Goal: Obtain resource: Download file/media

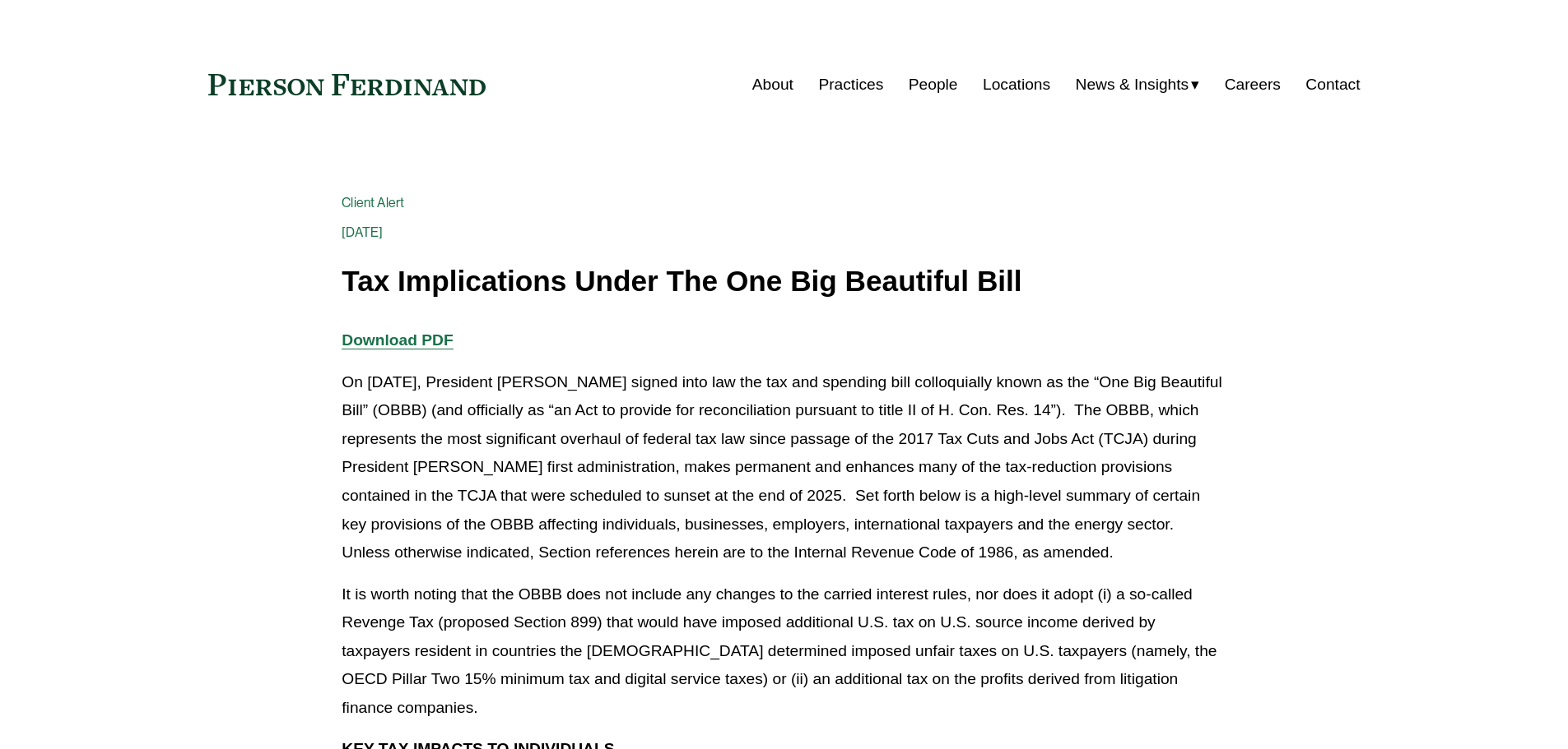
drag, startPoint x: 830, startPoint y: 455, endPoint x: 863, endPoint y: 393, distance: 70.2
click at [830, 454] on p "On [DATE], President [PERSON_NAME] signed into law the tax and spending bill co…" at bounding box center [783, 467] width 884 height 199
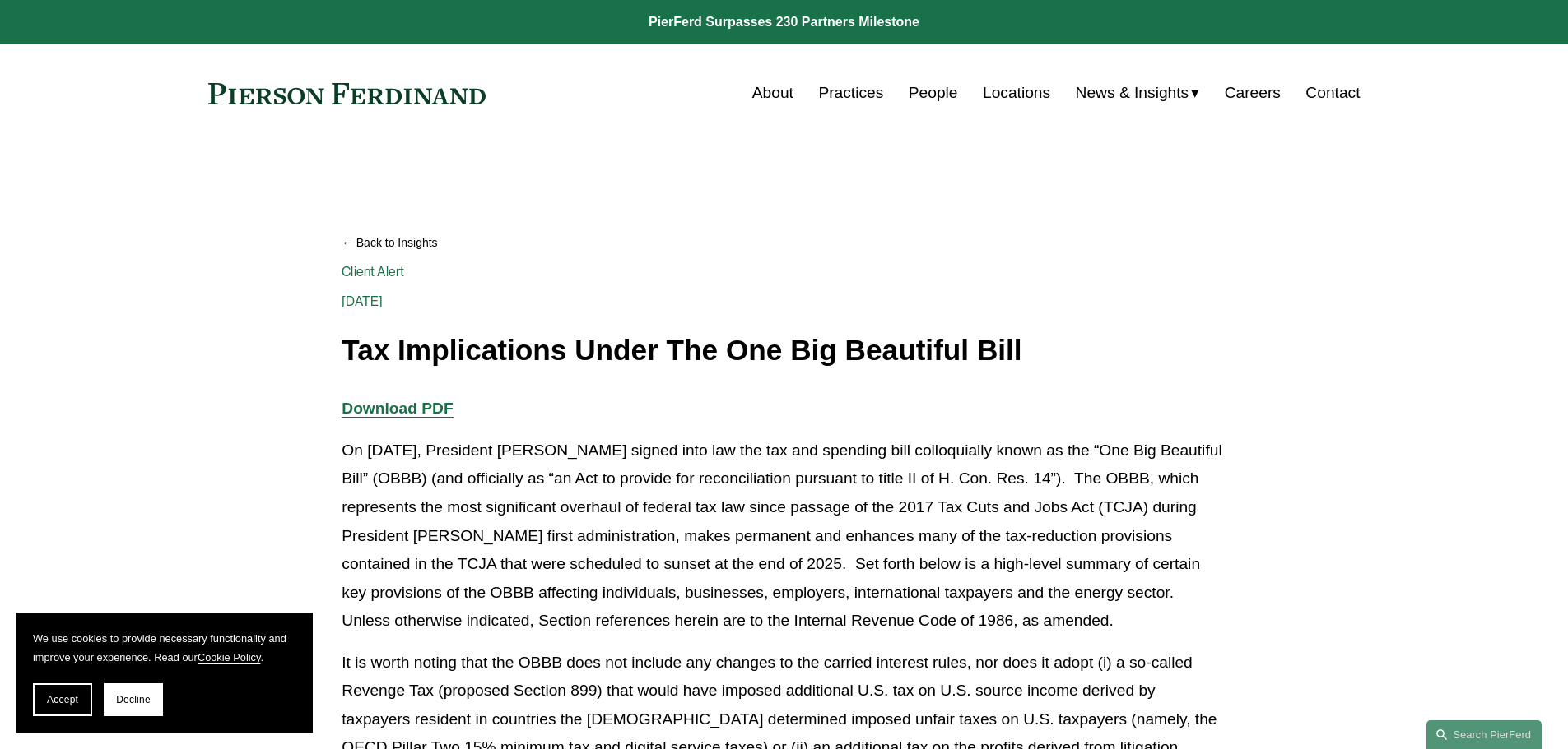
click at [1074, 624] on p "On [DATE], President [PERSON_NAME] signed into law the tax and spending bill co…" at bounding box center [783, 536] width 884 height 199
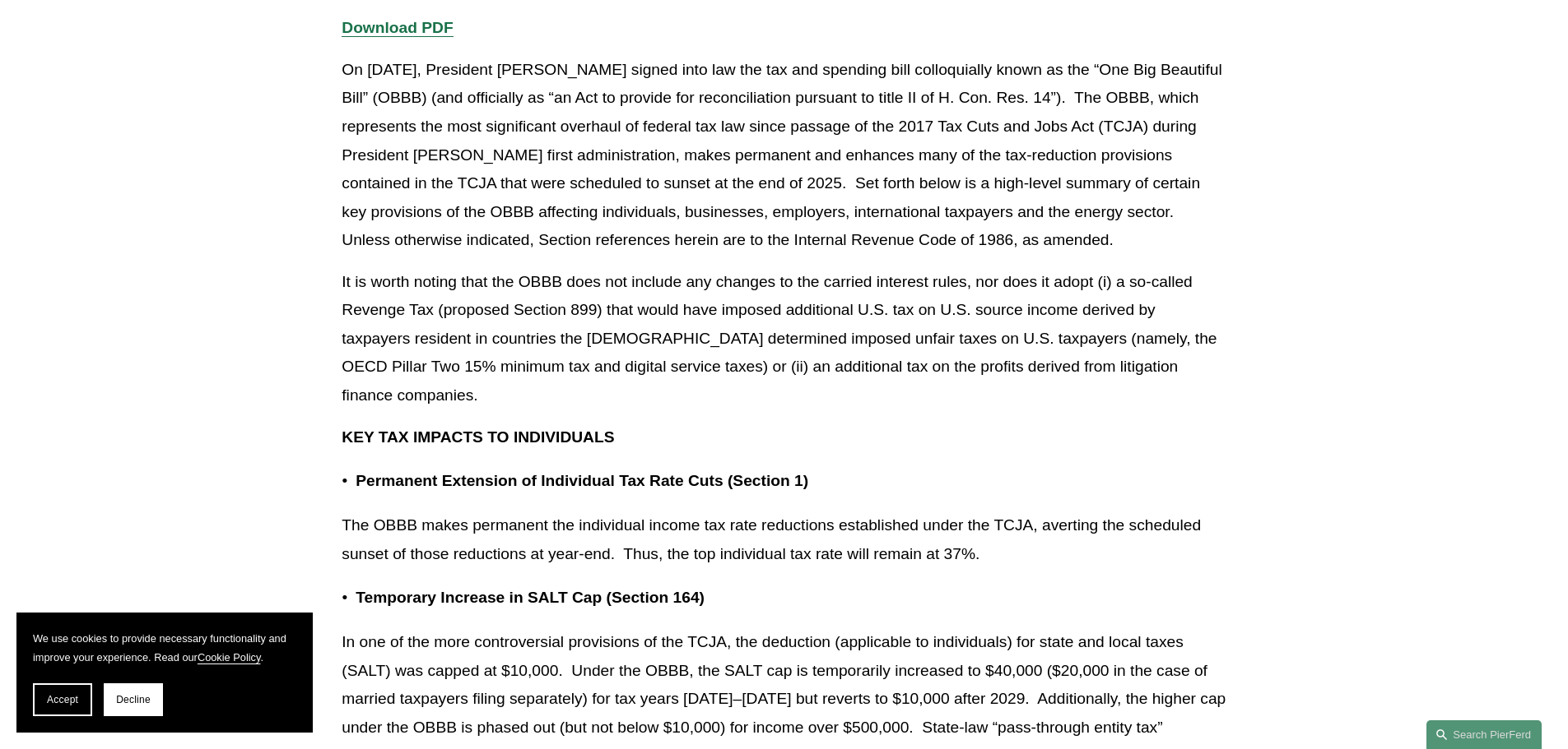
scroll to position [529, 0]
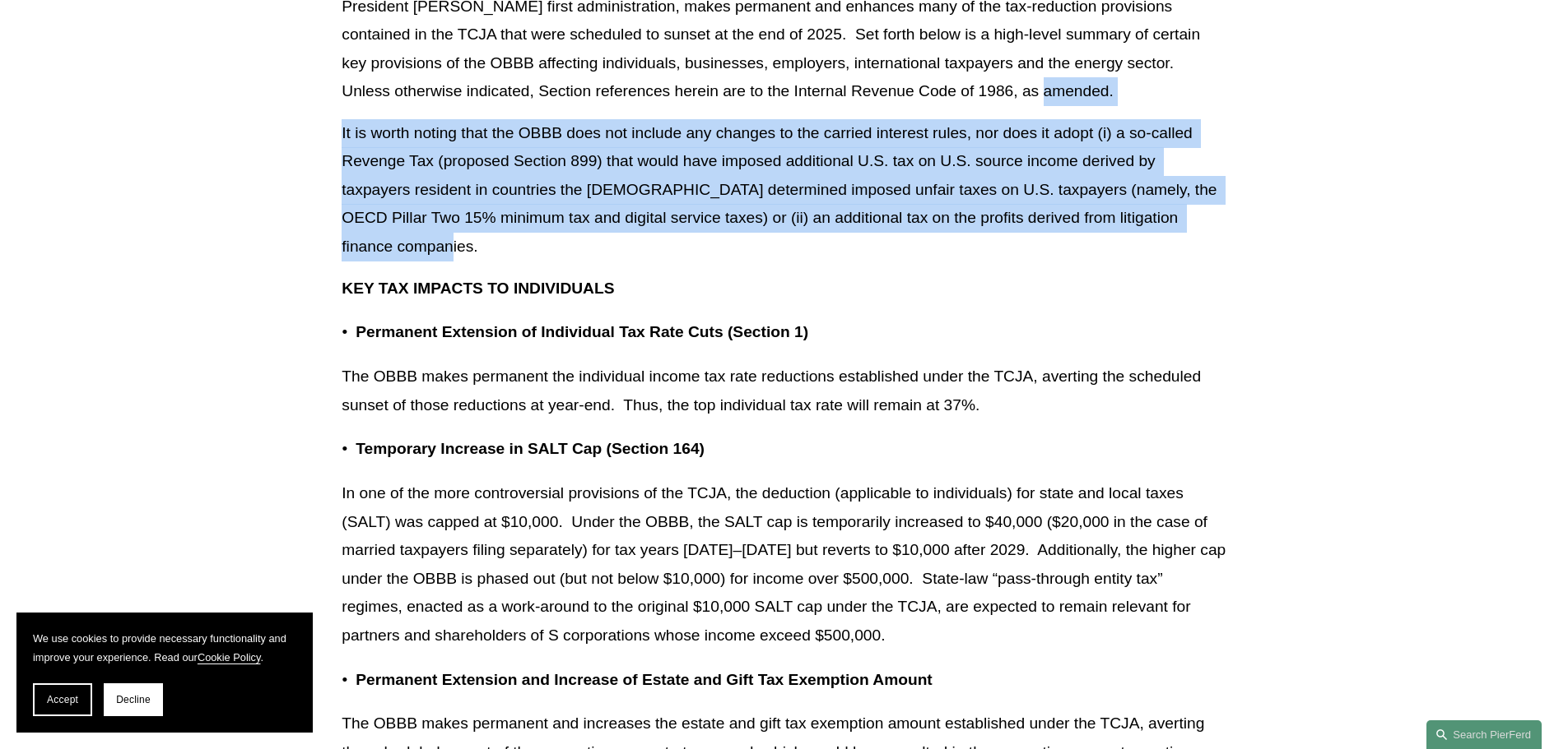
drag, startPoint x: 989, startPoint y: 80, endPoint x: 1014, endPoint y: 247, distance: 168.9
click at [1014, 247] on p "It is worth noting that the OBBB does not include any changes to the carried in…" at bounding box center [783, 190] width 884 height 142
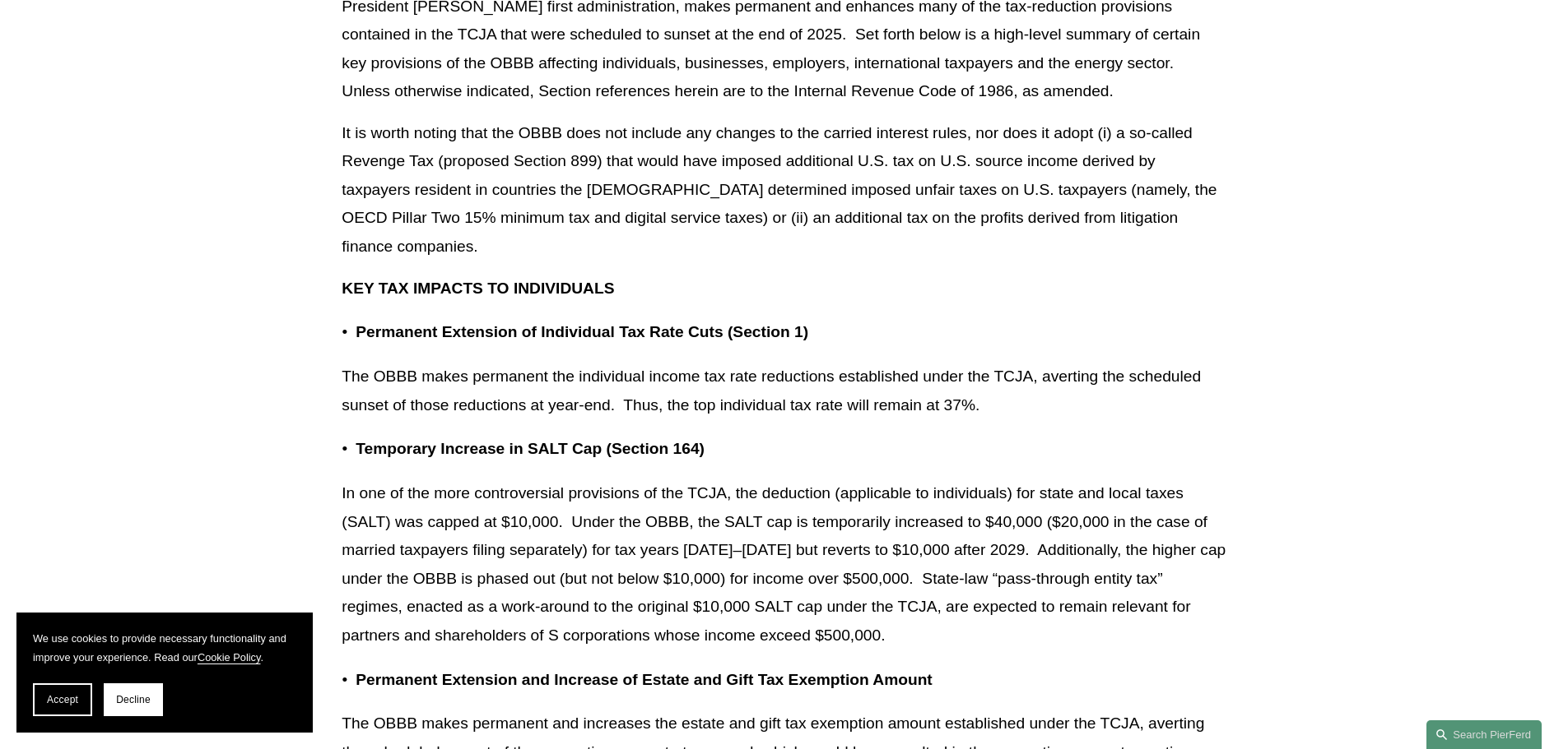
click at [1084, 243] on p "It is worth noting that the OBBB does not include any changes to the carried in…" at bounding box center [783, 190] width 884 height 142
drag, startPoint x: 1066, startPoint y: 263, endPoint x: 1088, endPoint y: 229, distance: 40.5
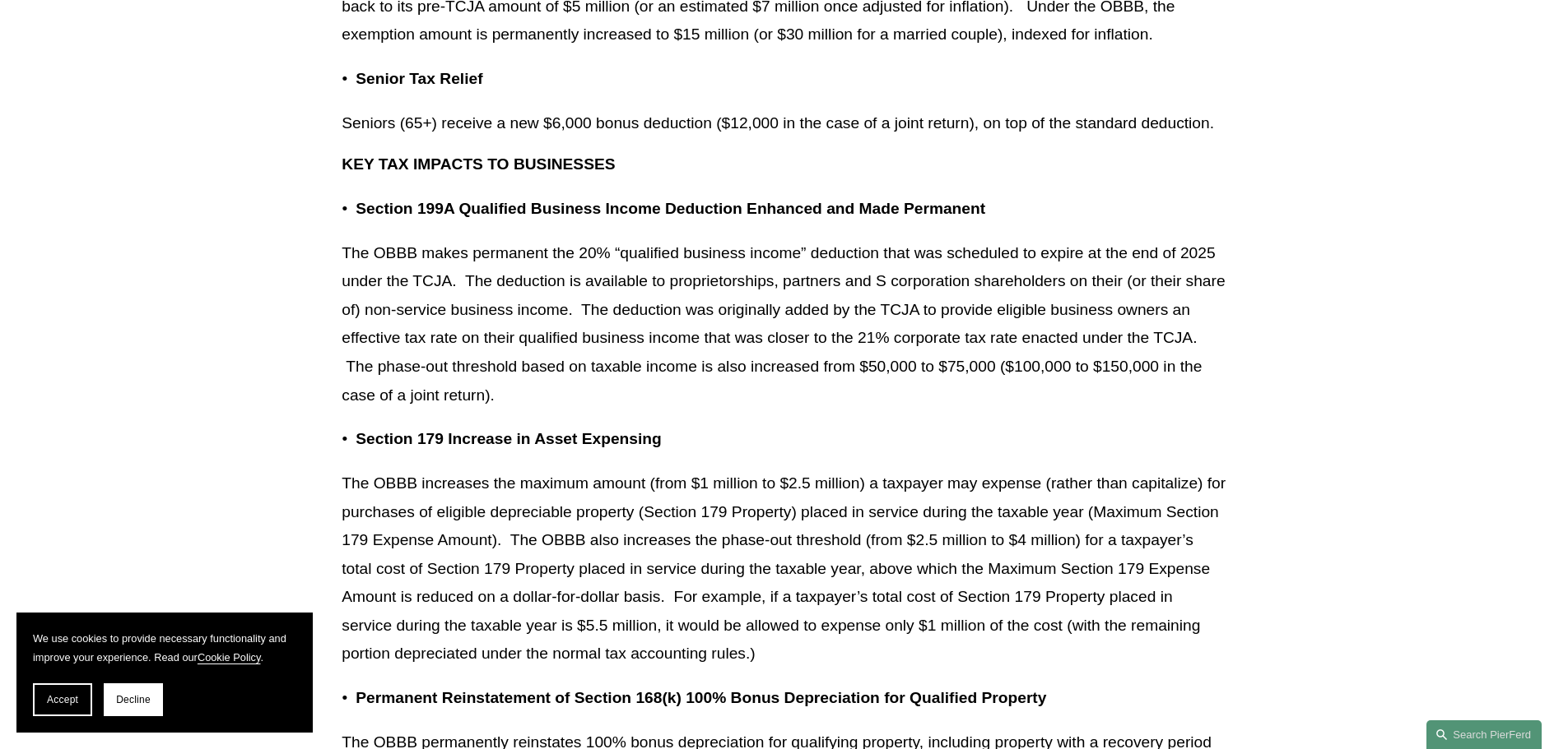
scroll to position [1334, 0]
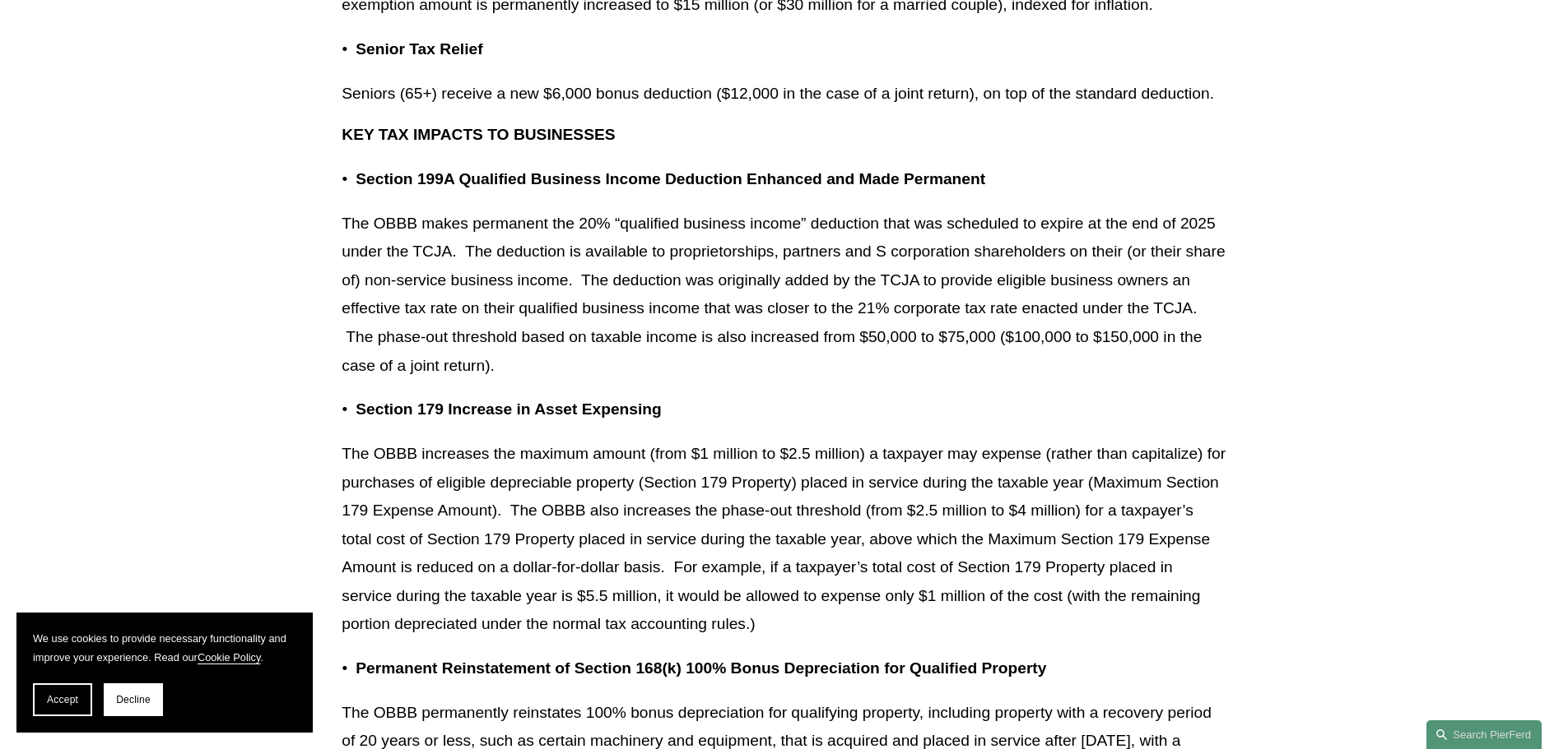
click at [1206, 268] on p "The OBBB makes permanent the 20% “qualified business income” deduction that was…" at bounding box center [783, 294] width 884 height 170
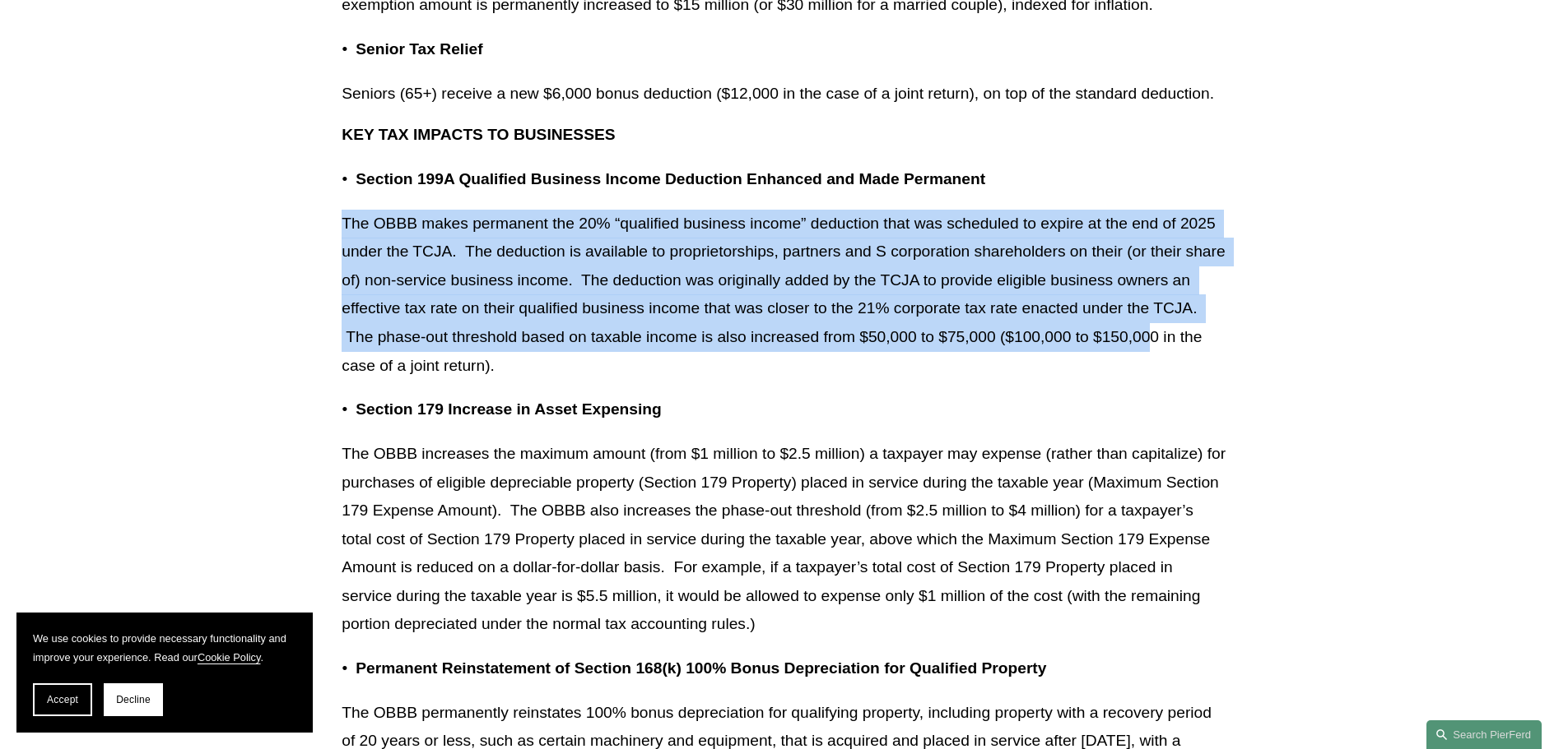
drag, startPoint x: 1151, startPoint y: 343, endPoint x: 1145, endPoint y: 175, distance: 168.1
click at [1091, 266] on p "The OBBB makes permanent the 20% “qualified business income” deduction that was…" at bounding box center [783, 294] width 884 height 170
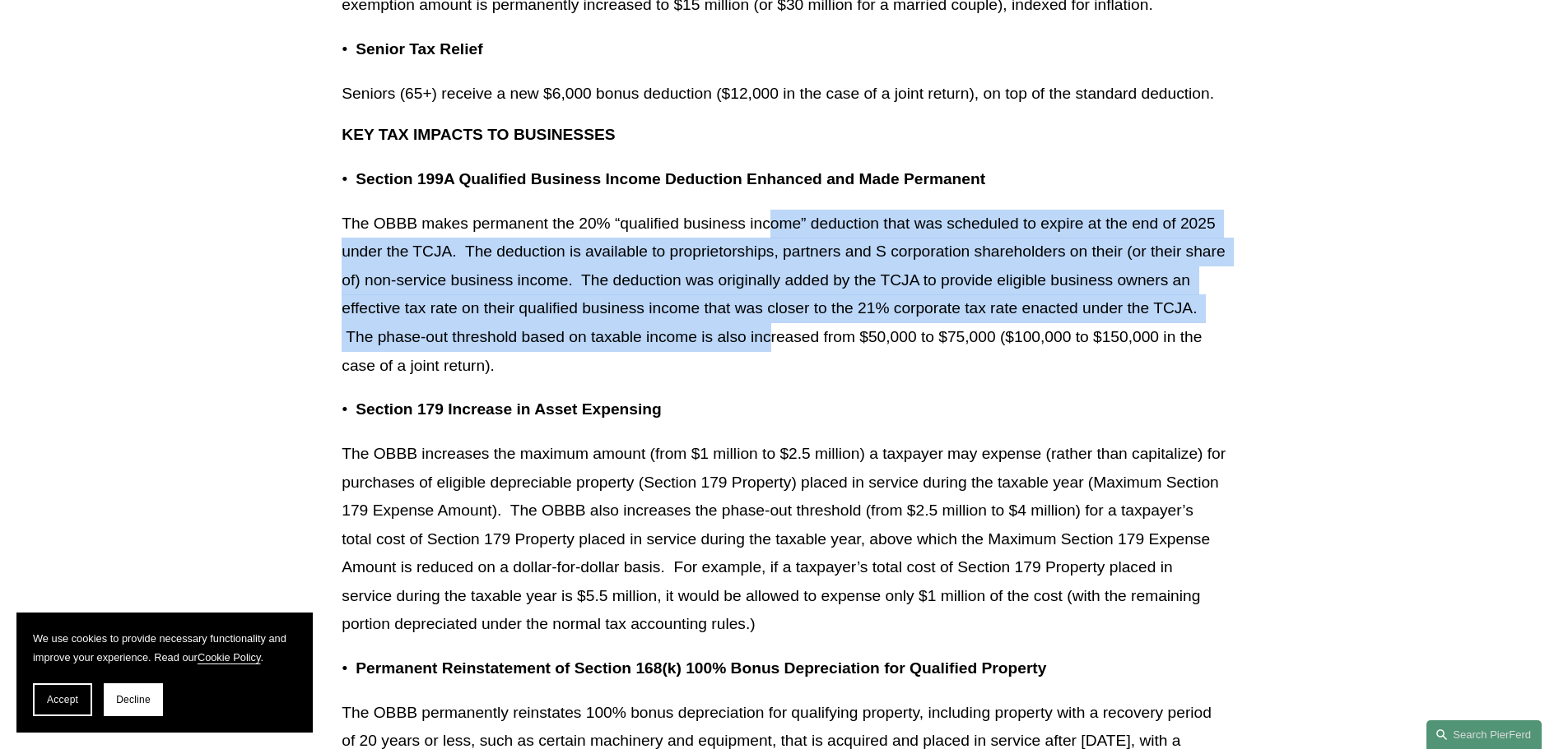
drag, startPoint x: 773, startPoint y: 215, endPoint x: 771, endPoint y: 342, distance: 127.0
click at [771, 342] on p "The OBBB makes permanent the 20% “qualified business income” deduction that was…" at bounding box center [783, 294] width 884 height 170
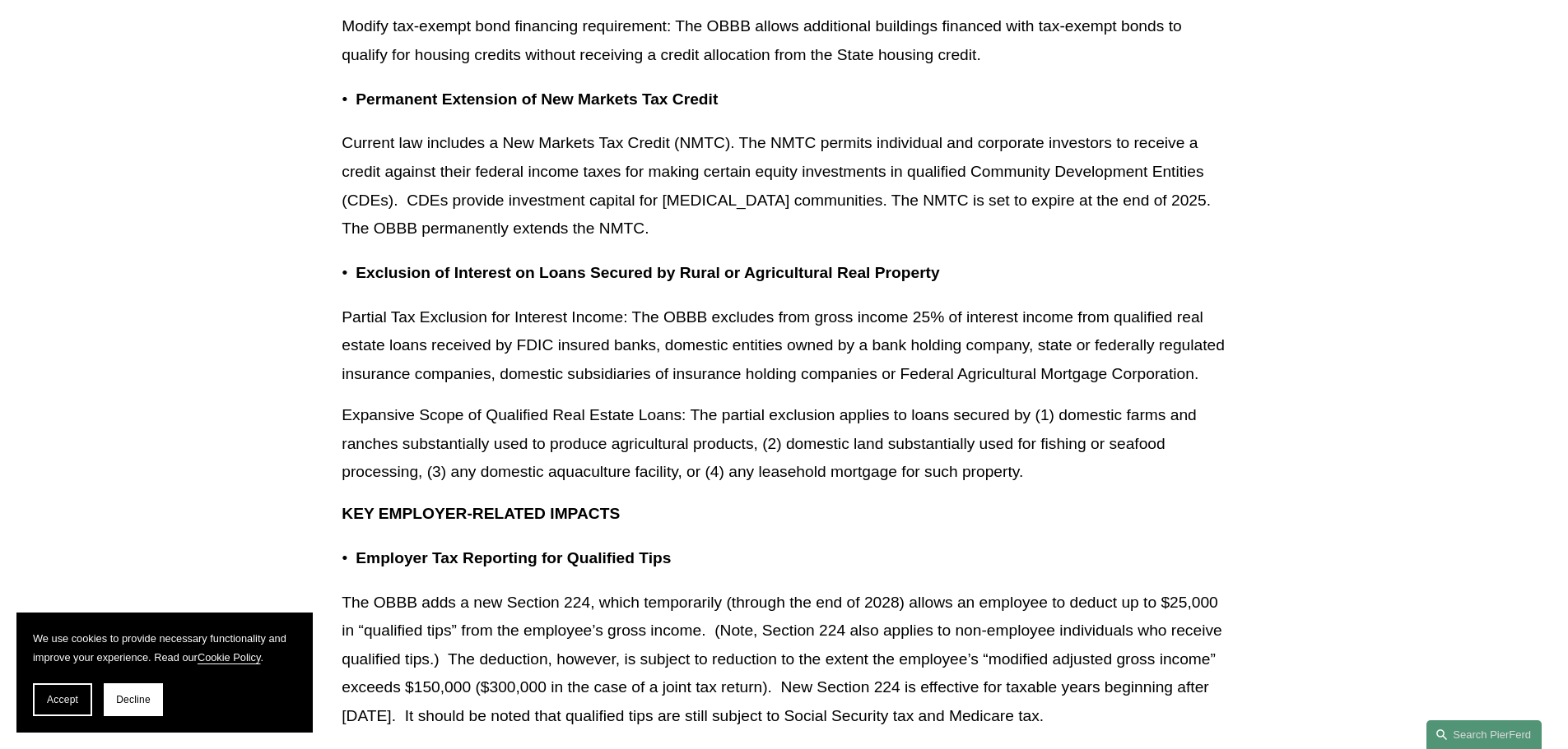
scroll to position [11685, 0]
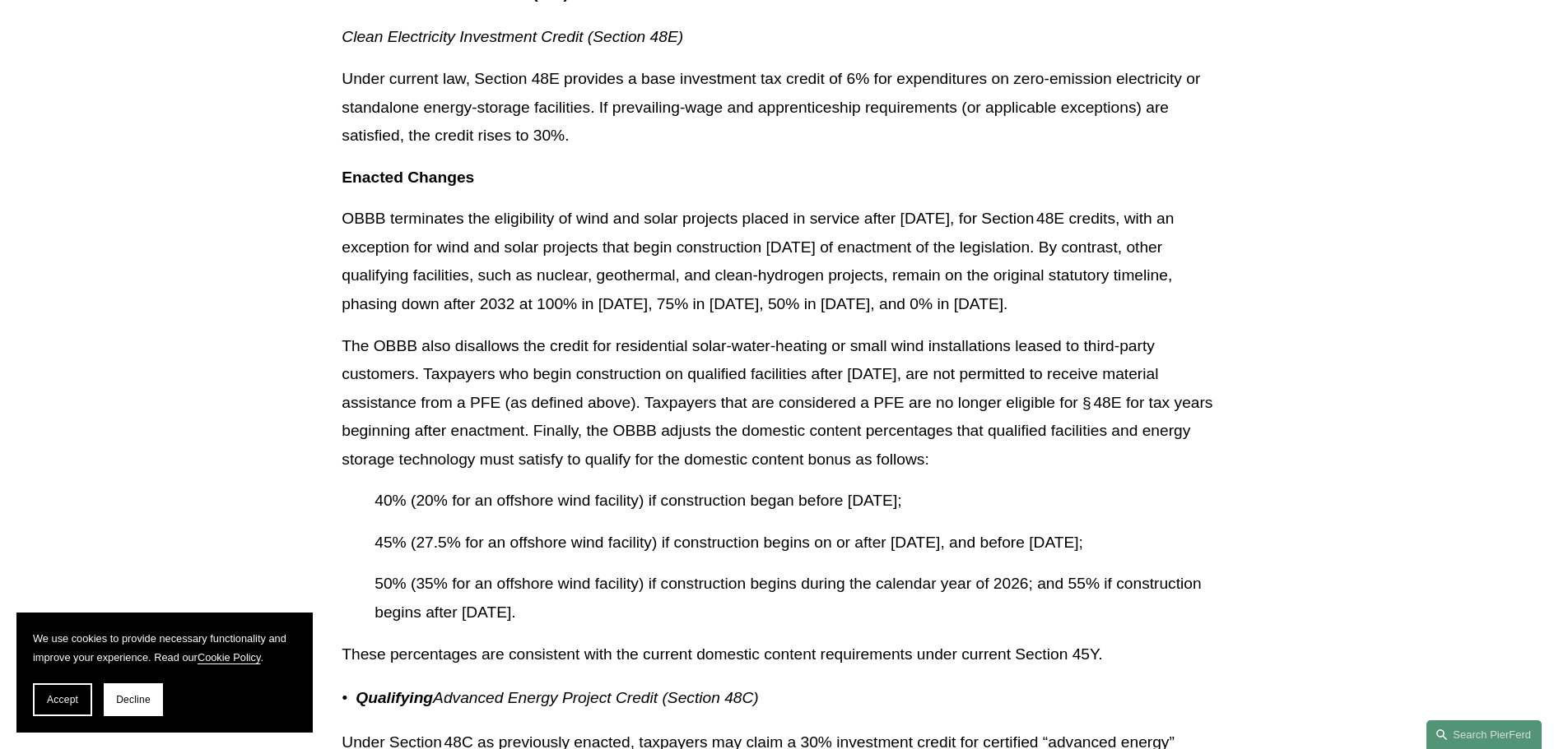
click at [755, 487] on p "40% (20% for an offshore wind facility) if construction began before [DATE];" at bounding box center [800, 501] width 852 height 29
click at [657, 332] on p "The OBBB also disallows the credit for residential solar‑water‑heating or small…" at bounding box center [783, 403] width 884 height 142
drag, startPoint x: 473, startPoint y: 151, endPoint x: 1005, endPoint y: 408, distance: 590.8
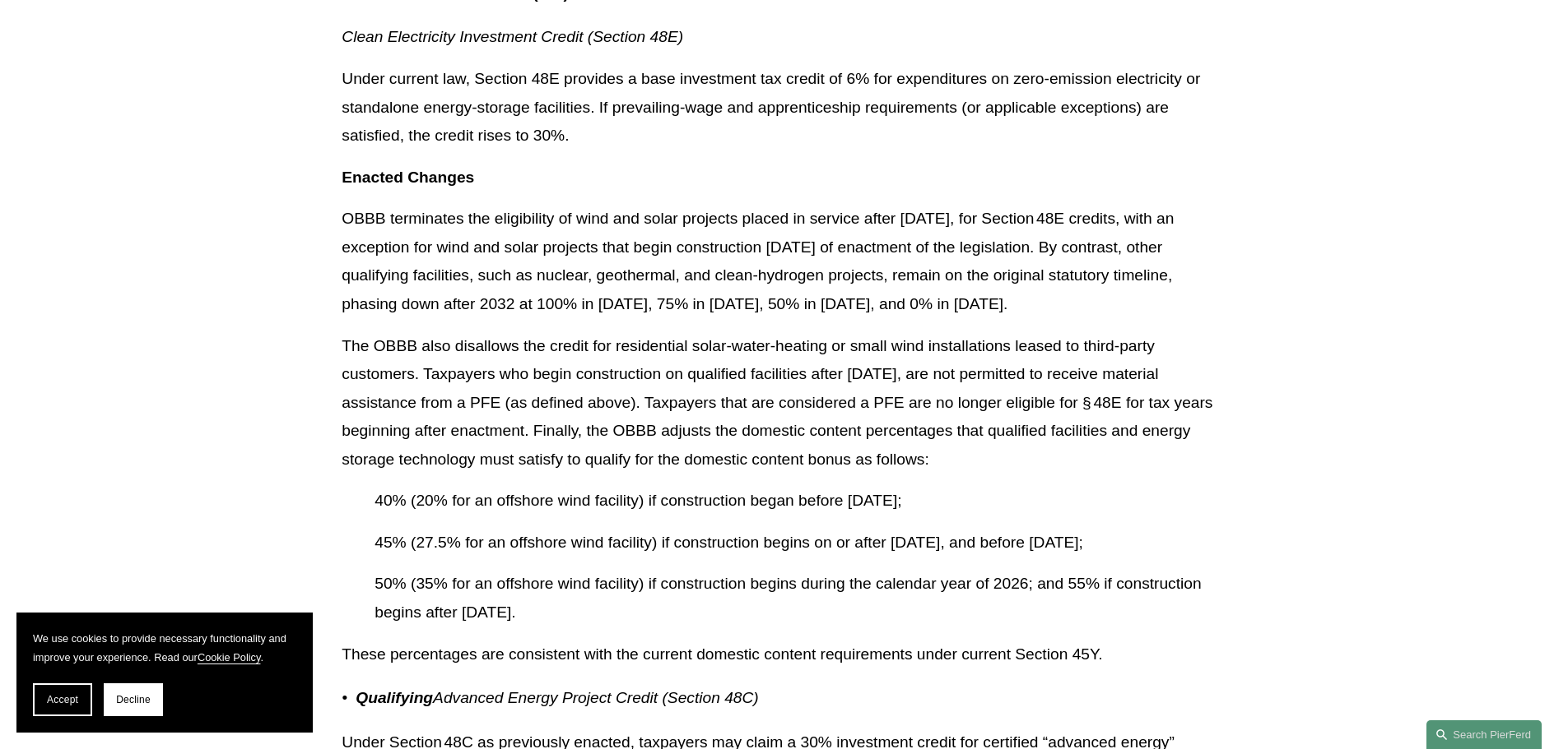
click at [1086, 335] on p "The OBBB also disallows the credit for residential solar‑water‑heating or small…" at bounding box center [783, 403] width 884 height 142
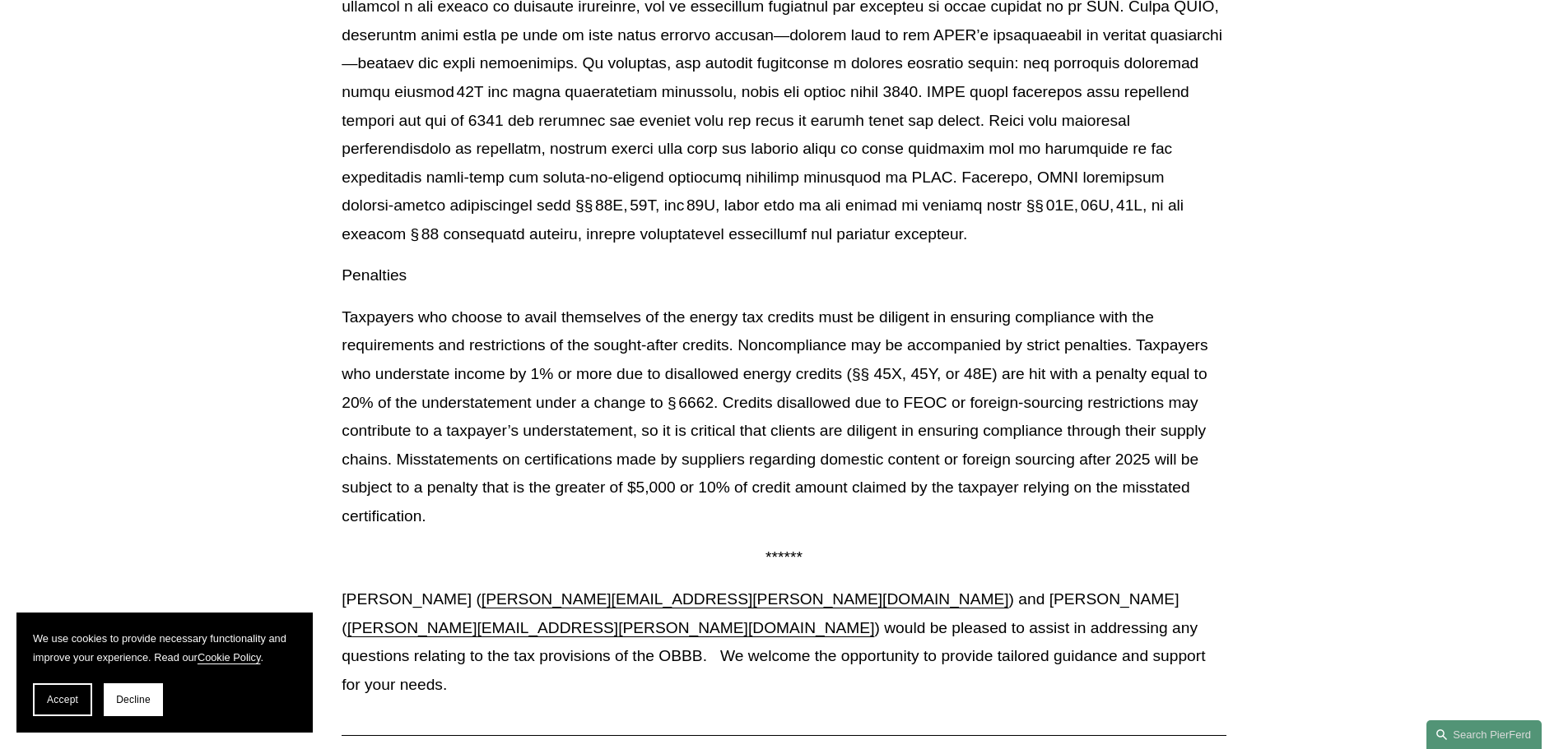
click at [950, 370] on p "Taxpayers who choose to avail themselves of the energy tax credits must be dili…" at bounding box center [783, 417] width 884 height 228
click at [831, 341] on p "Taxpayers who choose to avail themselves of the energy tax credits must be dili…" at bounding box center [783, 417] width 884 height 228
drag, startPoint x: 836, startPoint y: 312, endPoint x: 787, endPoint y: 296, distance: 51.5
click at [835, 307] on p "Taxpayers who choose to avail themselves of the energy tax credits must be dili…" at bounding box center [783, 417] width 884 height 228
